Goal: Obtain resource: Download file/media

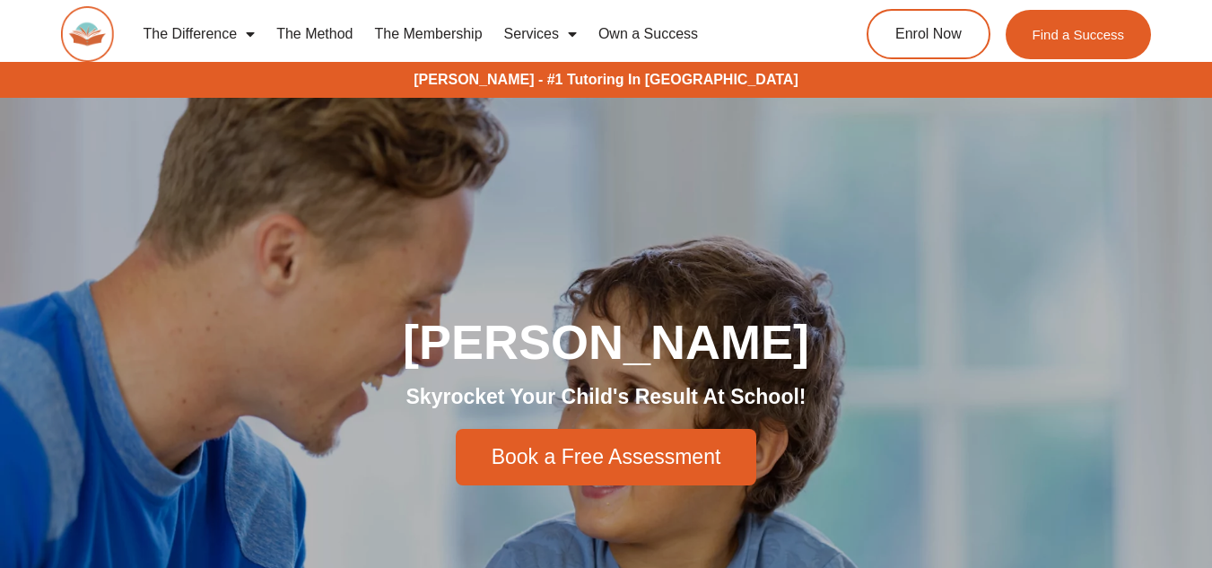
drag, startPoint x: 0, startPoint y: 0, endPoint x: 274, endPoint y: 448, distance: 525.8
click at [274, 448] on div "Book a Free Assessment" at bounding box center [606, 457] width 1005 height 57
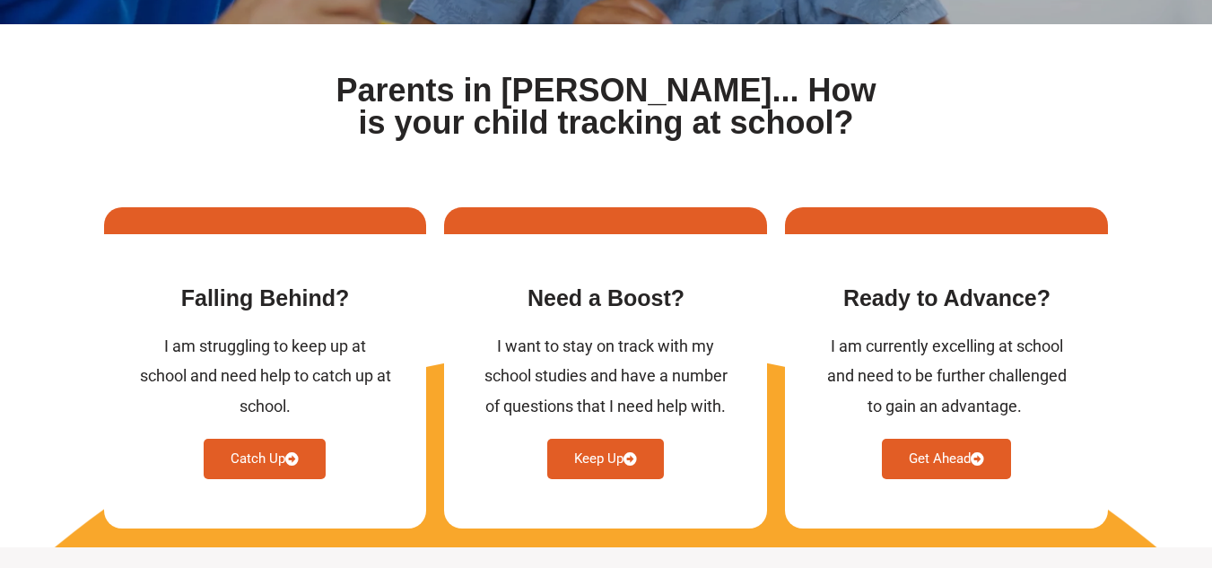
scroll to position [753, 0]
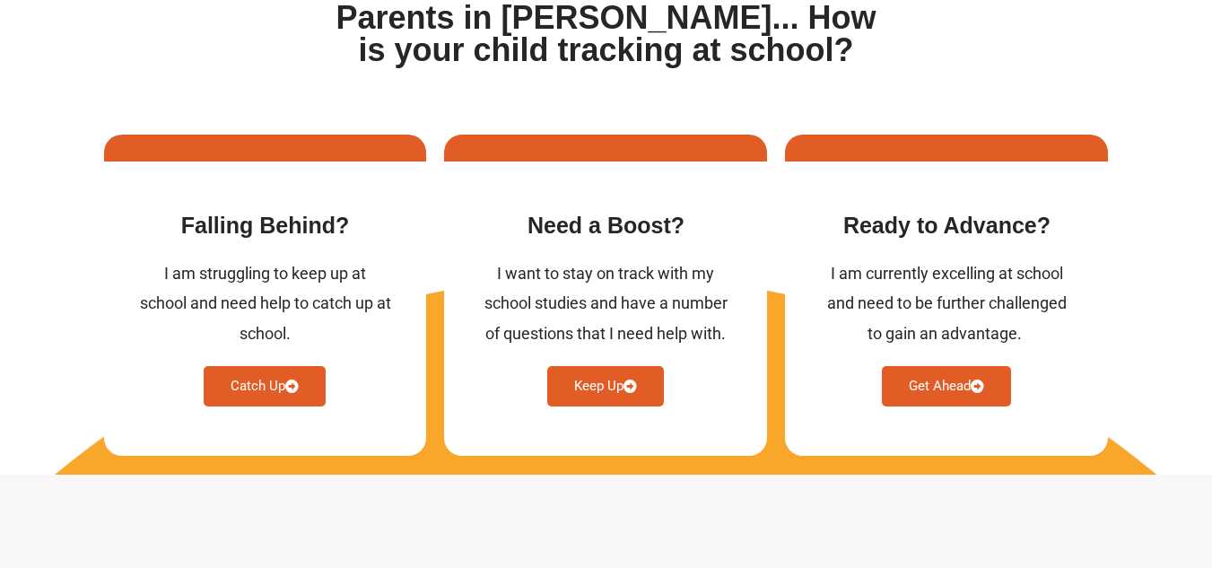
click at [274, 448] on div "Falling Behind​? I am struggling to keep up at school and need help to catch up…" at bounding box center [265, 308] width 323 height 294
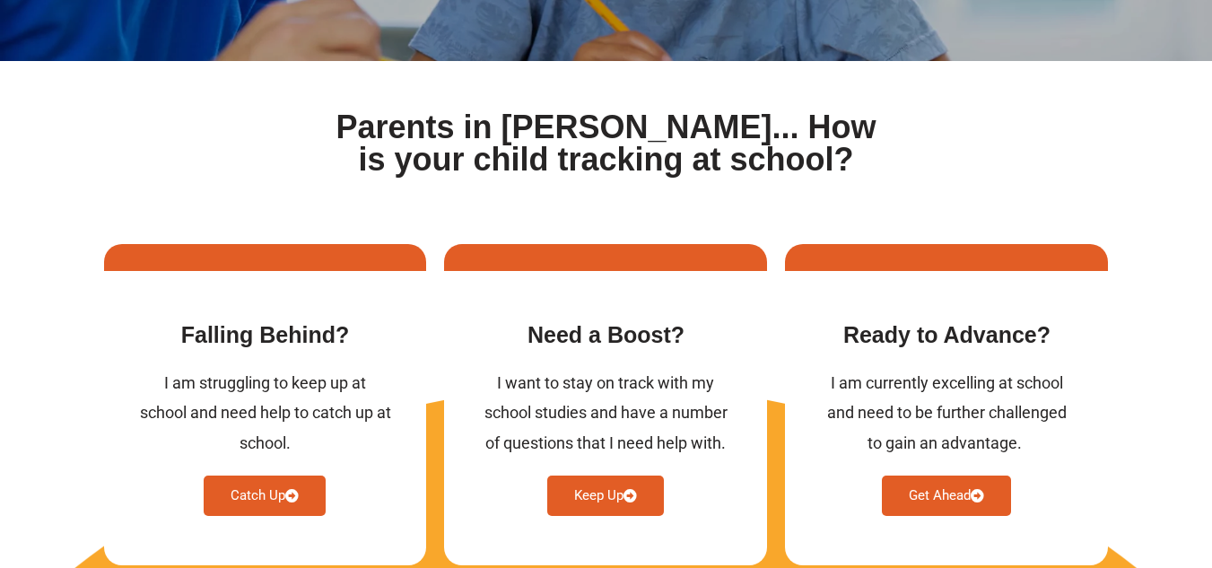
scroll to position [718, 0]
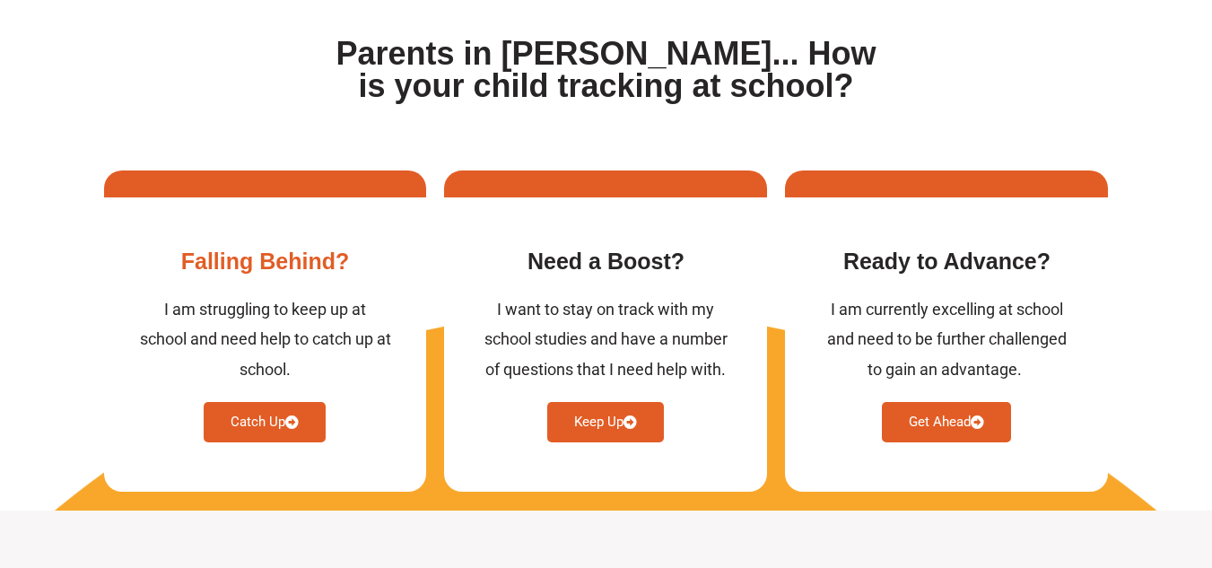
click at [258, 410] on link "Catch Up" at bounding box center [265, 422] width 122 height 40
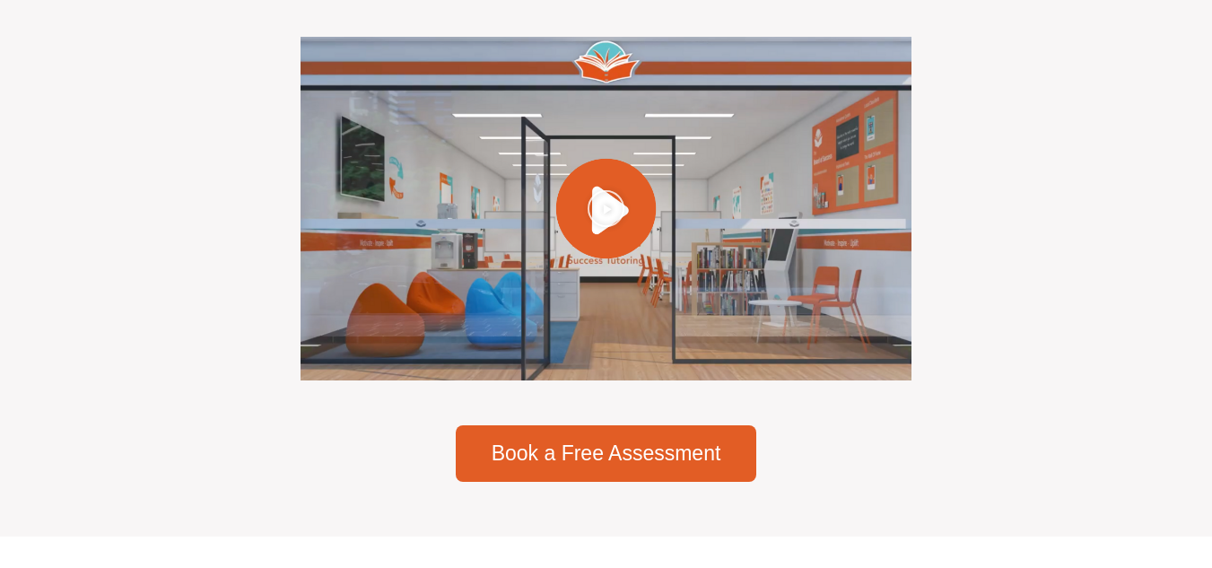
scroll to position [5156, 0]
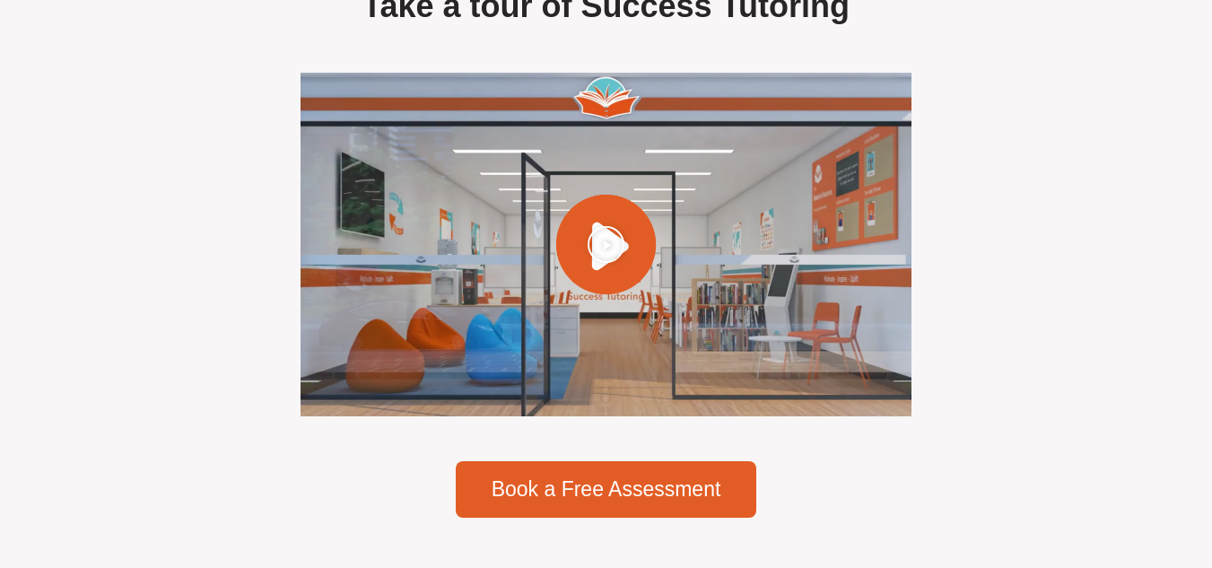
click at [596, 262] on icon "Play Video" at bounding box center [606, 242] width 39 height 39
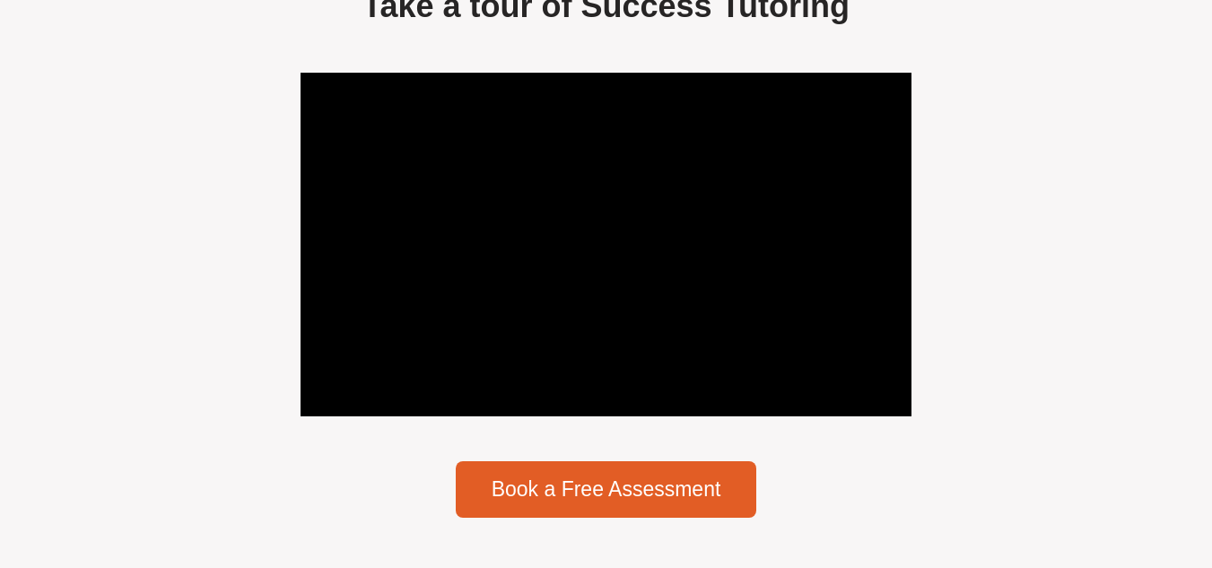
click at [1015, 224] on div "Take a tour of Success Tutoring Book a Free Assessment" at bounding box center [606, 251] width 928 height 549
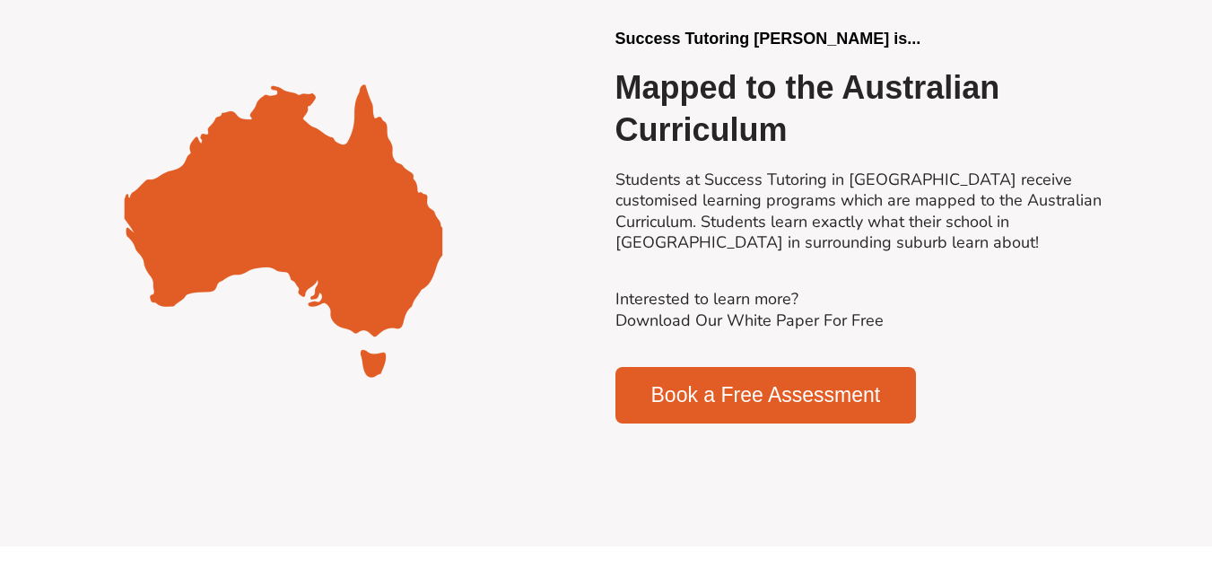
scroll to position [3972, 0]
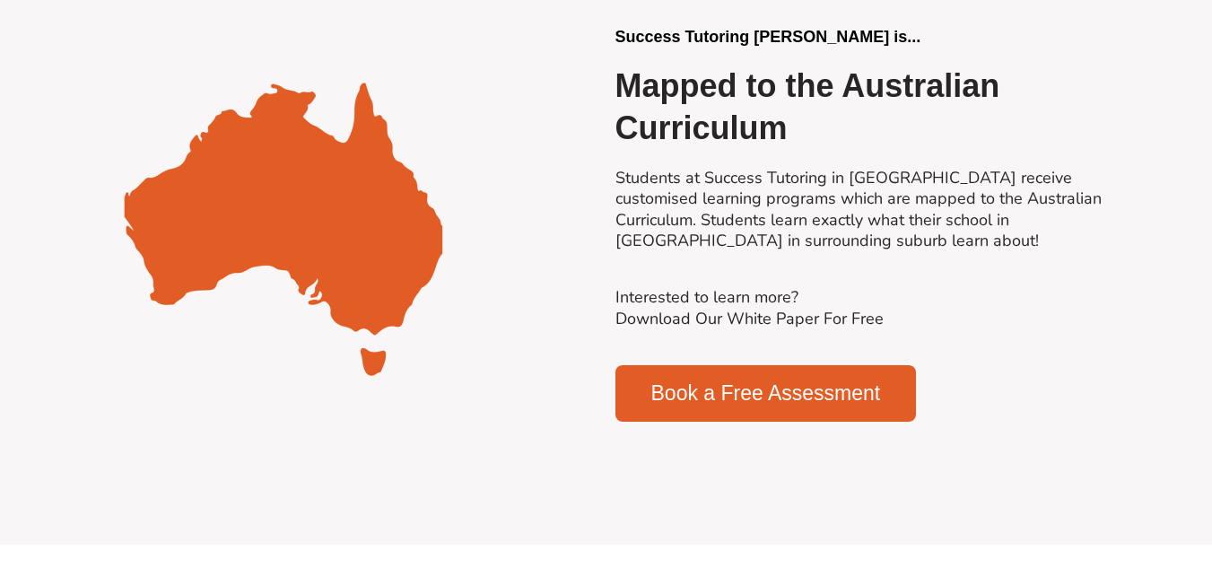
click at [822, 328] on link "Interested to learn more? Download Our White Paper For Free" at bounding box center [749, 307] width 268 height 42
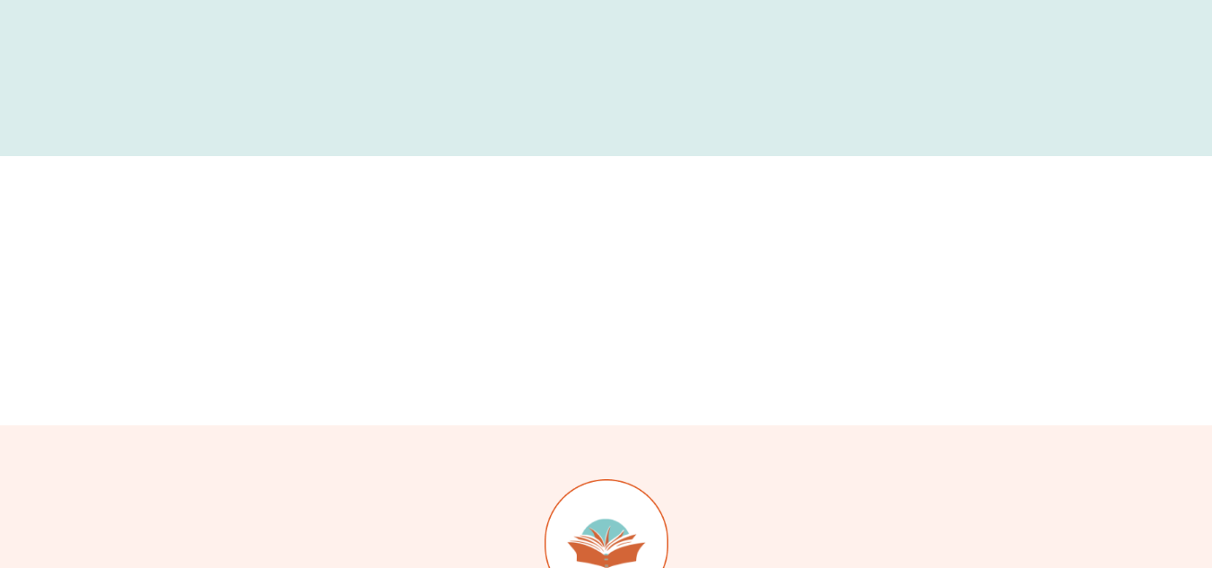
scroll to position [893, 0]
